Goal: Task Accomplishment & Management: Manage account settings

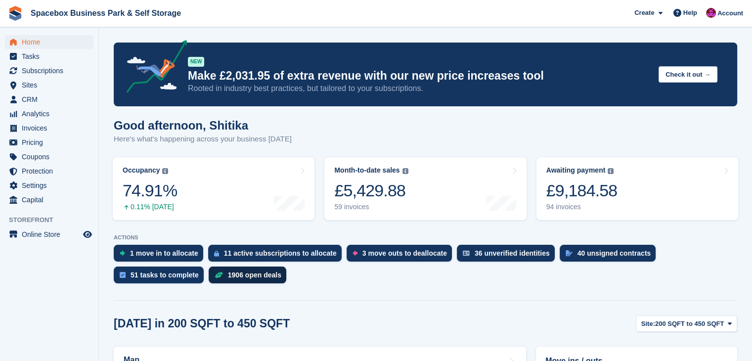
click at [209, 270] on div "1906 open deals" at bounding box center [248, 274] width 78 height 17
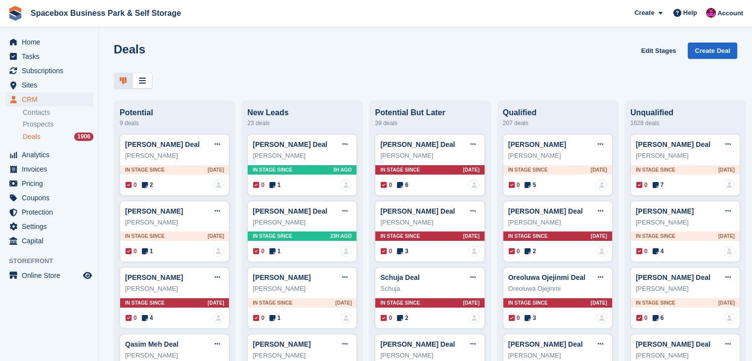
drag, startPoint x: 743, startPoint y: 3, endPoint x: 484, endPoint y: 43, distance: 262.0
click at [484, 43] on div "Deals Edit Stages Create Deal" at bounding box center [425, 56] width 623 height 28
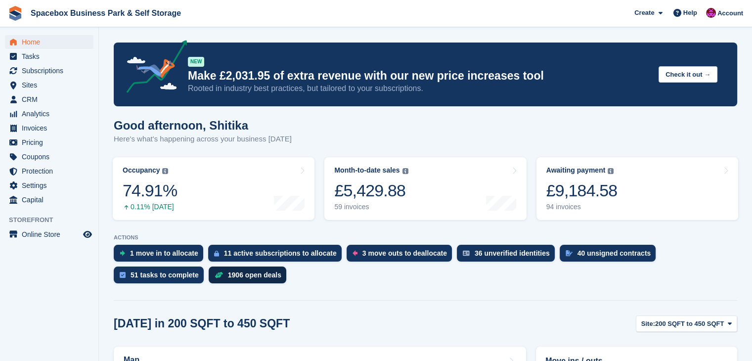
click at [228, 273] on div "1906 open deals" at bounding box center [254, 275] width 53 height 8
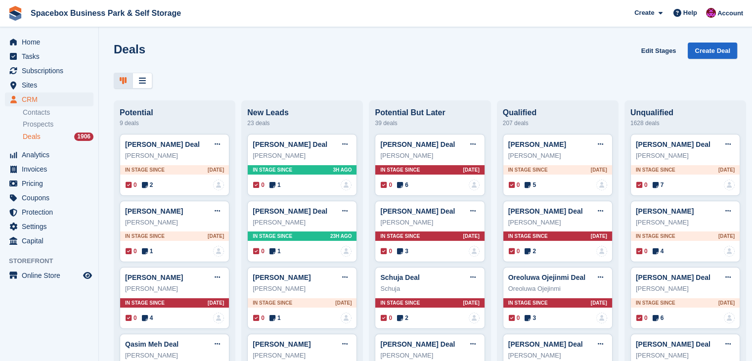
scroll to position [119, 0]
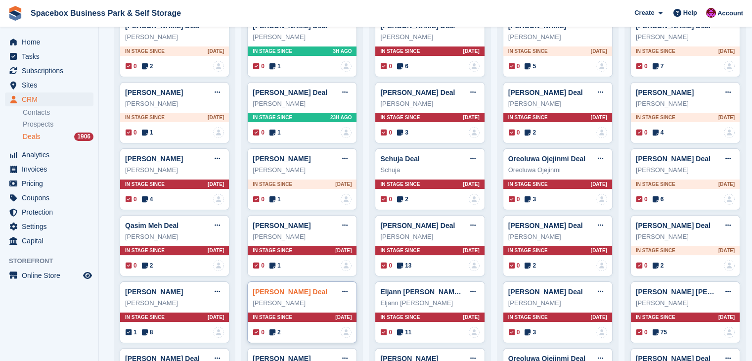
click at [303, 293] on link "[PERSON_NAME] Deal" at bounding box center [290, 292] width 75 height 8
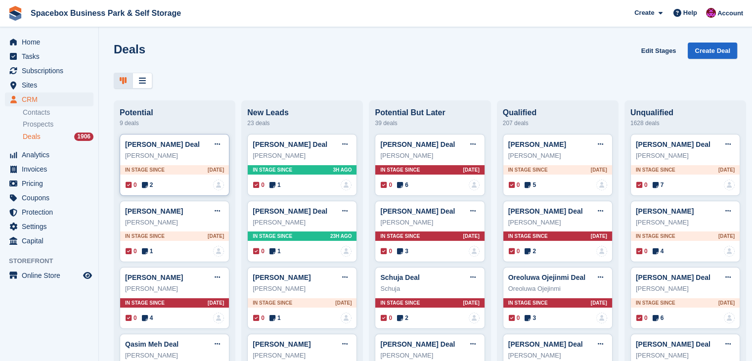
click at [184, 153] on div "[PERSON_NAME]" at bounding box center [174, 156] width 99 height 10
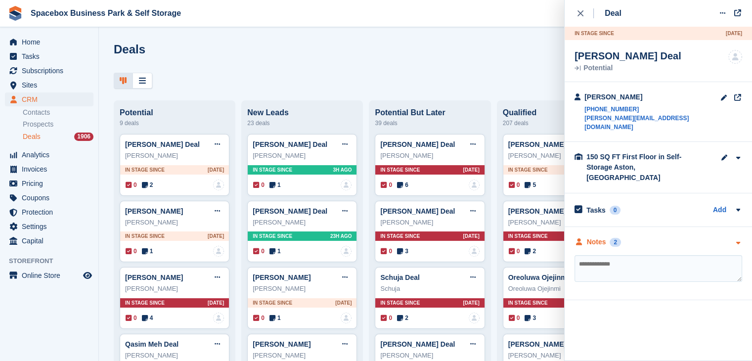
click at [736, 240] on icon "button" at bounding box center [737, 243] width 8 height 6
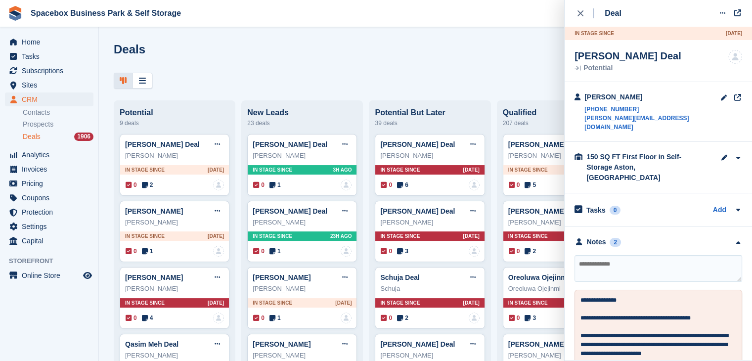
scroll to position [472, 0]
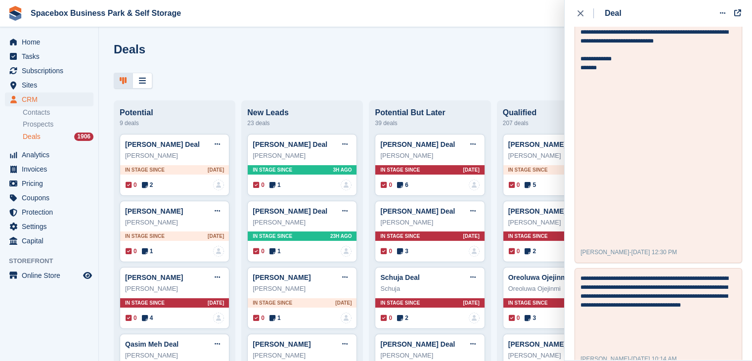
click at [402, 91] on div "Deals Edit Stages Create Deal Potential 9 deals Christine Tse Deal Edit deal Ma…" at bounding box center [425, 180] width 653 height 361
click at [577, 17] on div "close" at bounding box center [585, 13] width 16 height 10
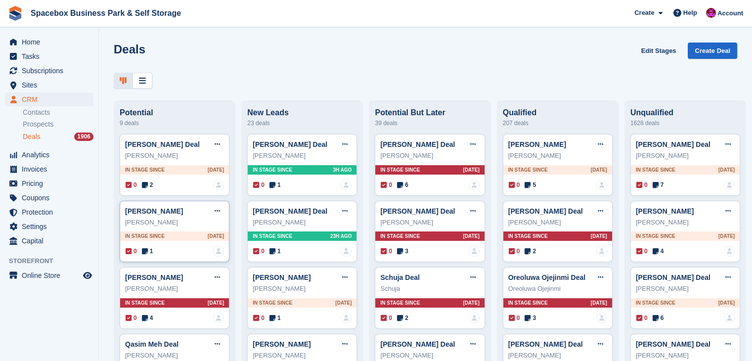
click at [190, 215] on div "Ghalib Ahmed Deal Edit deal Mark as won Mark as lost Delete deal" at bounding box center [174, 211] width 99 height 15
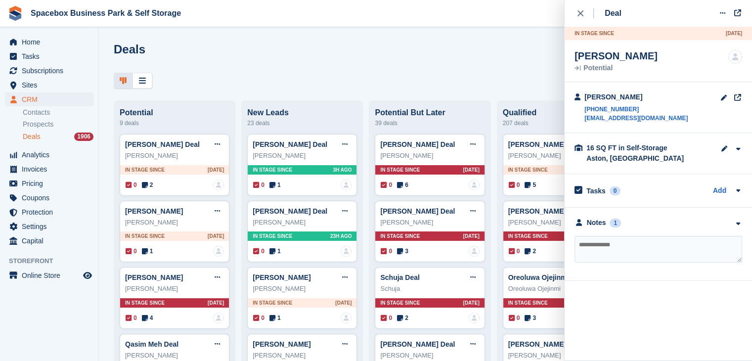
click at [47, 325] on aside "Home Tasks Subscriptions Subscriptions Subscriptions Contracts Price increases …" at bounding box center [49, 182] width 98 height 311
click at [598, 332] on div "Deal Edit deal Mark as won Mark as lost Delete deal In stage since 1D AGO Ghali…" at bounding box center [658, 180] width 188 height 361
click at [275, 79] on div at bounding box center [425, 81] width 623 height 16
click at [291, 144] on link "[PERSON_NAME] Deal" at bounding box center [290, 144] width 75 height 8
